Goal: Navigation & Orientation: Go to known website

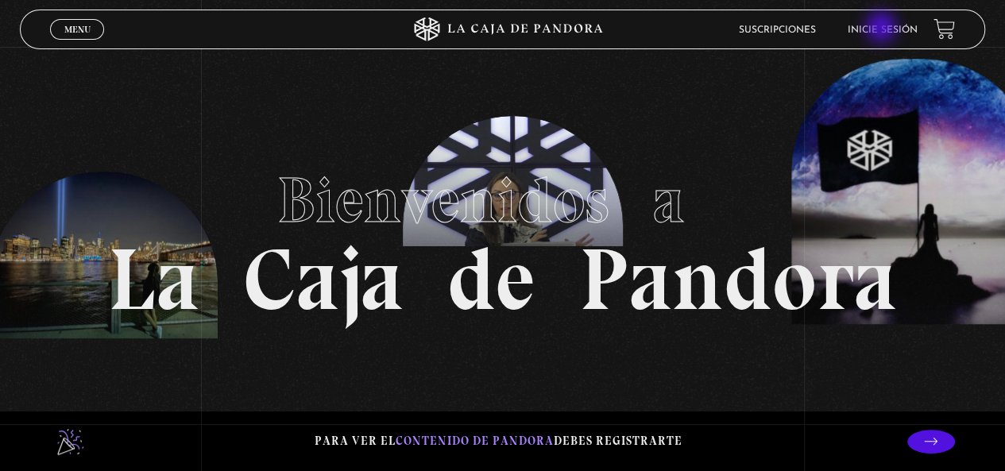
click at [882, 29] on link "Inicie sesión" at bounding box center [883, 30] width 70 height 10
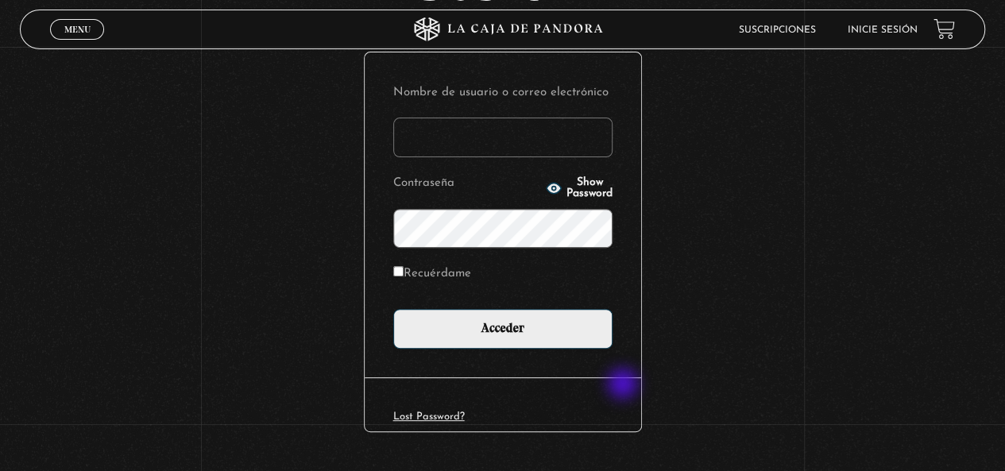
scroll to position [218, 0]
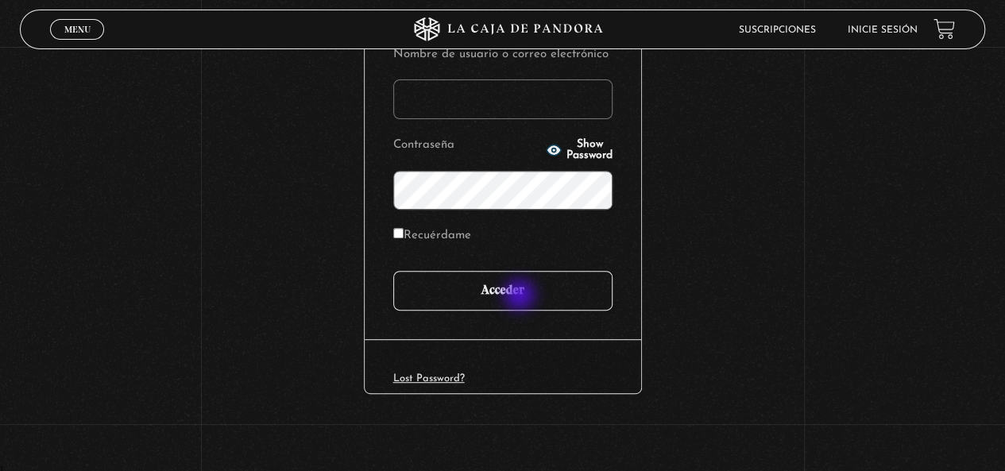
type input "[EMAIL_ADDRESS][DOMAIN_NAME]"
click at [519, 292] on input "Acceder" at bounding box center [502, 291] width 219 height 40
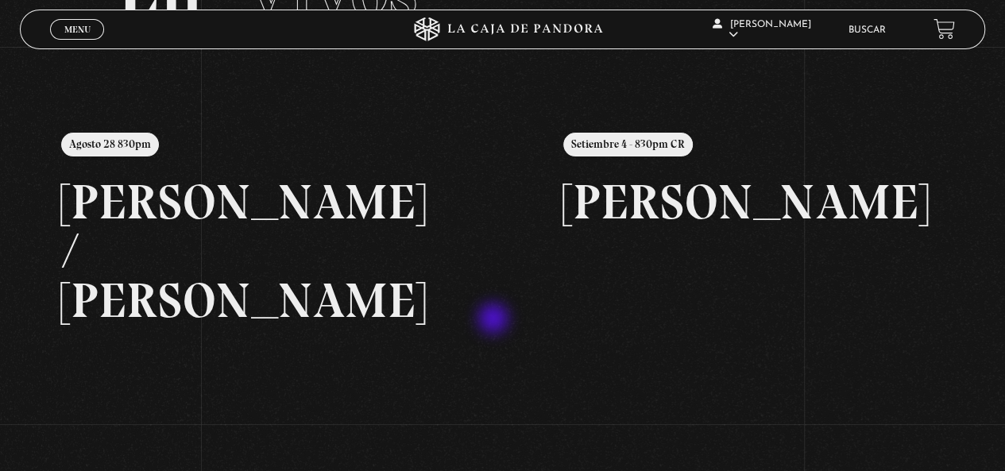
scroll to position [159, 0]
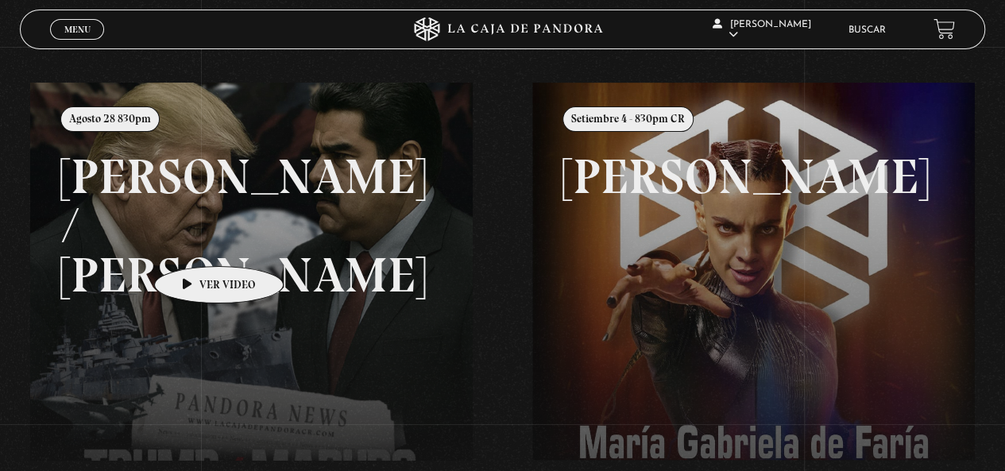
click at [194, 241] on link at bounding box center [532, 318] width 1005 height 471
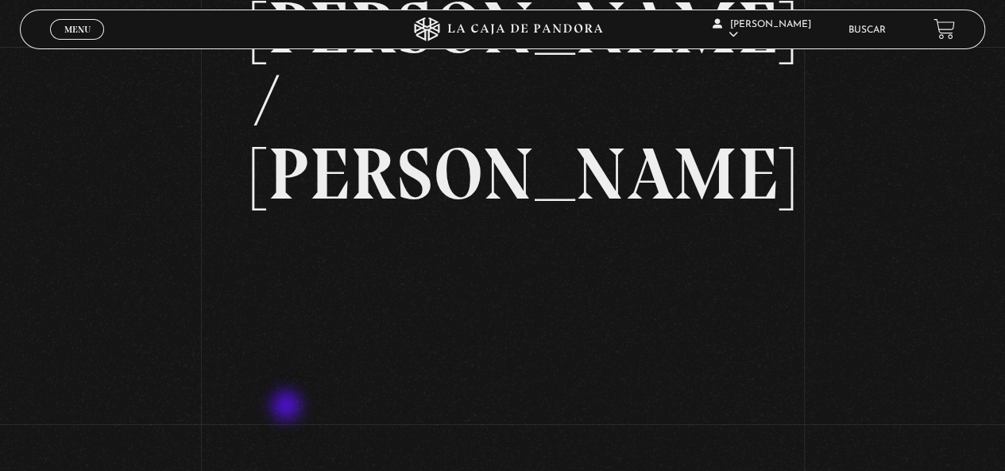
scroll to position [159, 0]
